Goal: Task Accomplishment & Management: Manage account settings

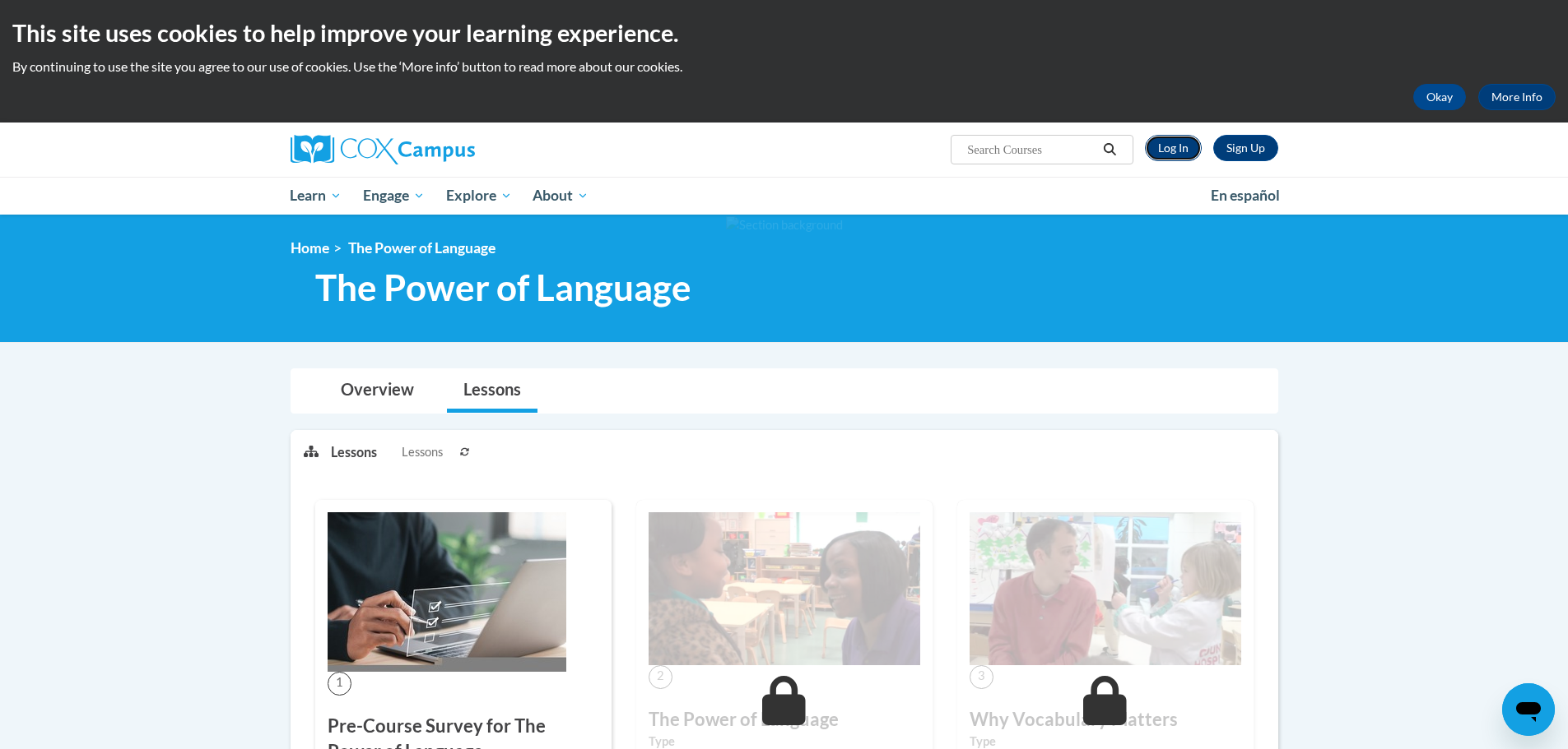
click at [1158, 152] on link "Log In" at bounding box center [1173, 147] width 57 height 26
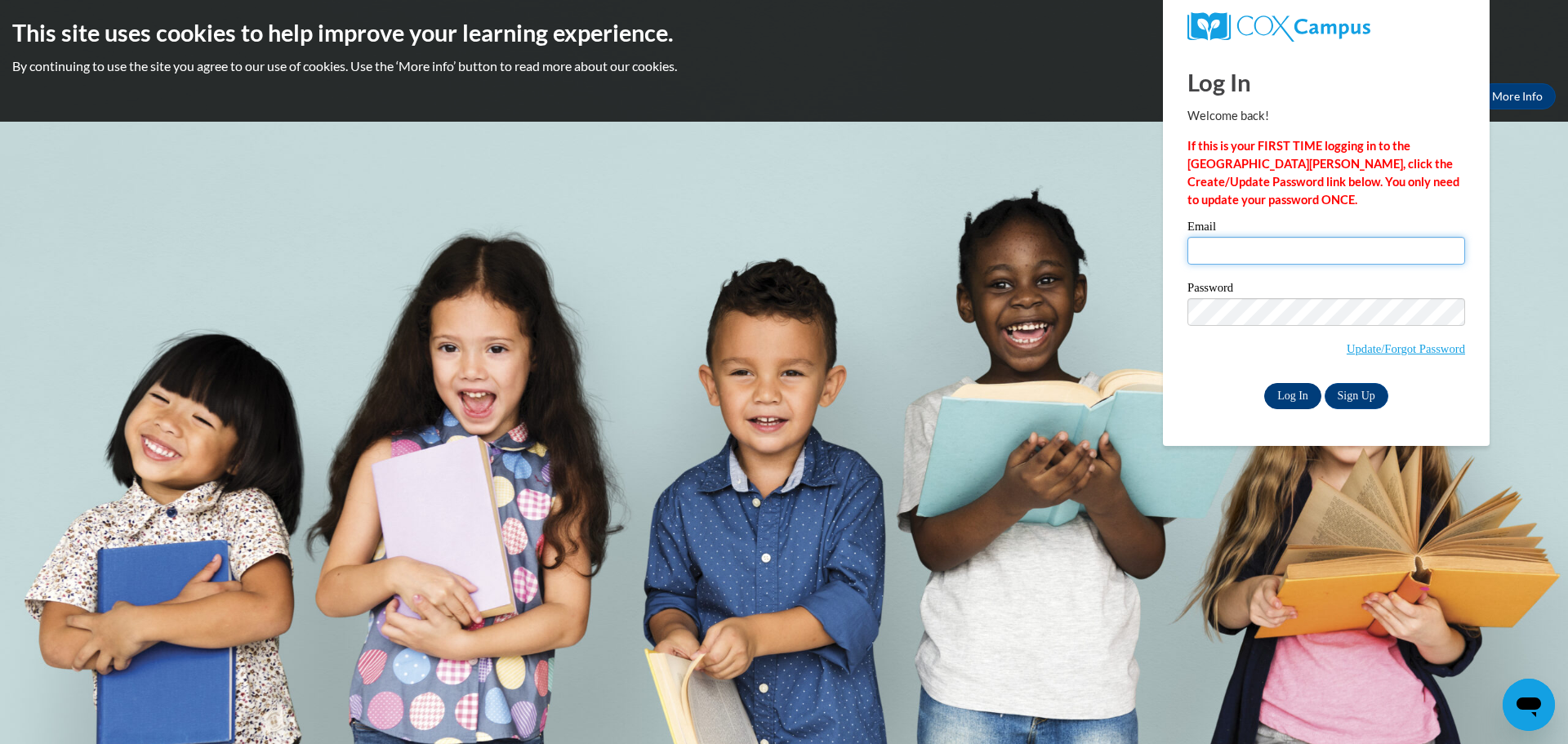
type input "[EMAIL_ADDRESS][PERSON_NAME][DOMAIN_NAME]"
click at [1306, 396] on input "Log In" at bounding box center [1293, 396] width 57 height 26
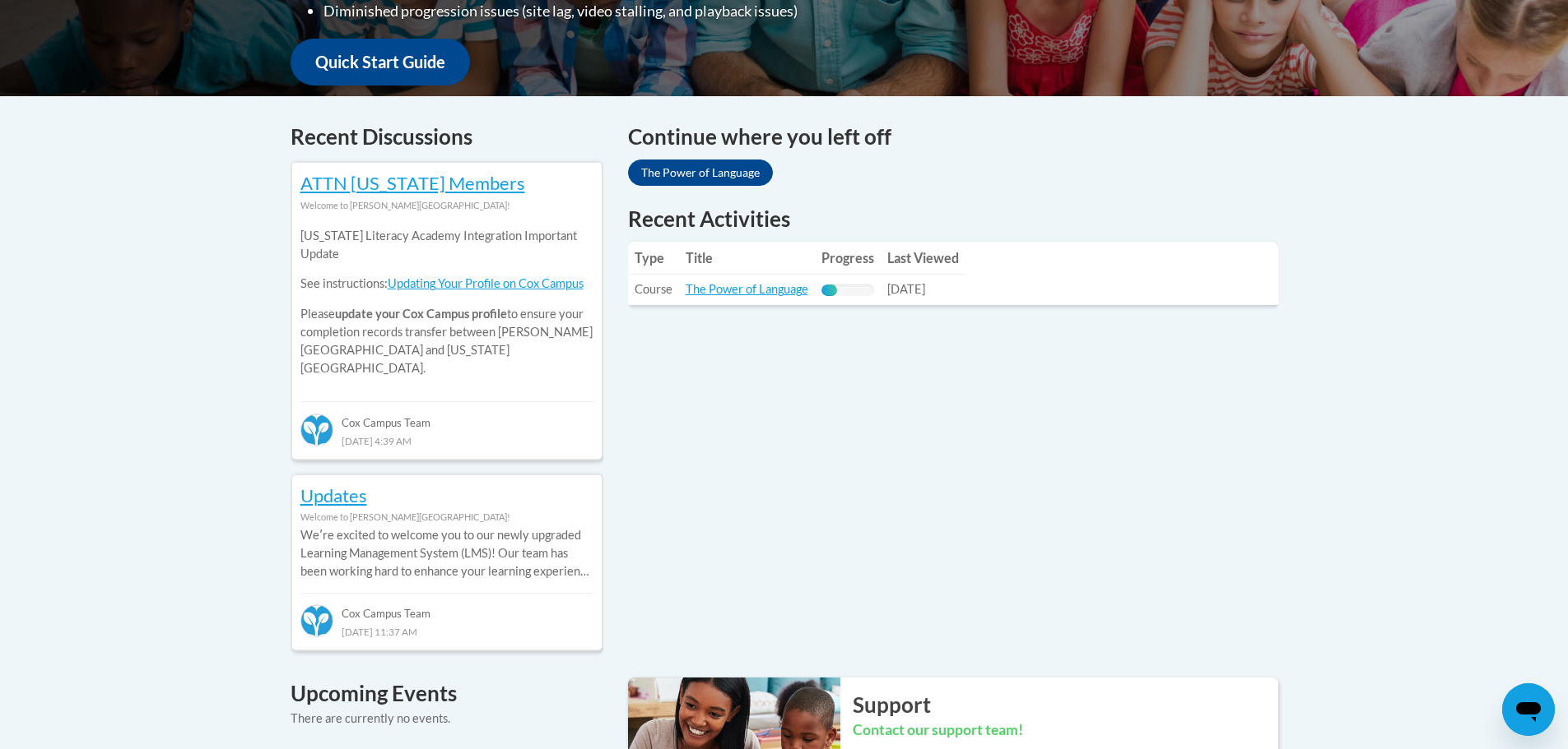
scroll to position [576, 0]
